Goal: Transaction & Acquisition: Purchase product/service

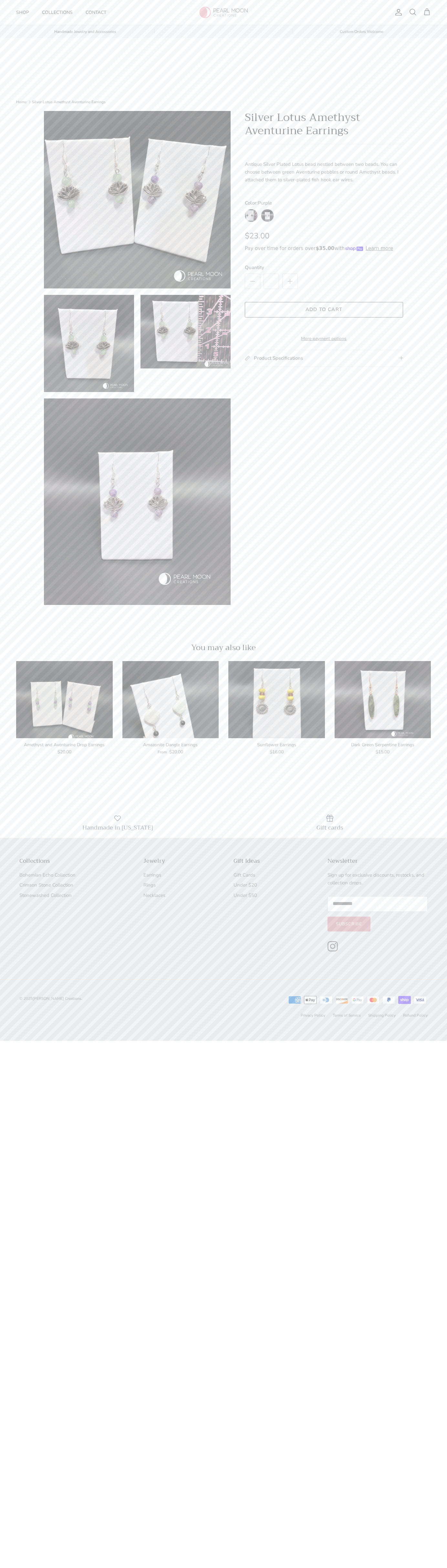
click at [324, 310] on button "Add to cart" at bounding box center [324, 309] width 158 height 15
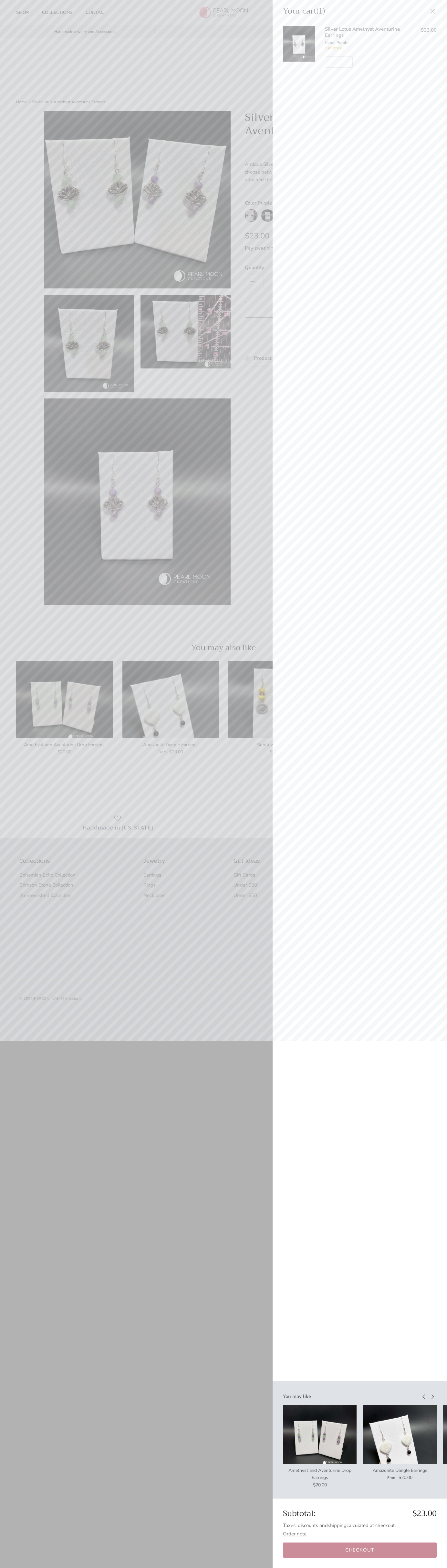
click at [359, 1550] on link "Checkout" at bounding box center [359, 1550] width 153 height 15
